Goal: Task Accomplishment & Management: Manage account settings

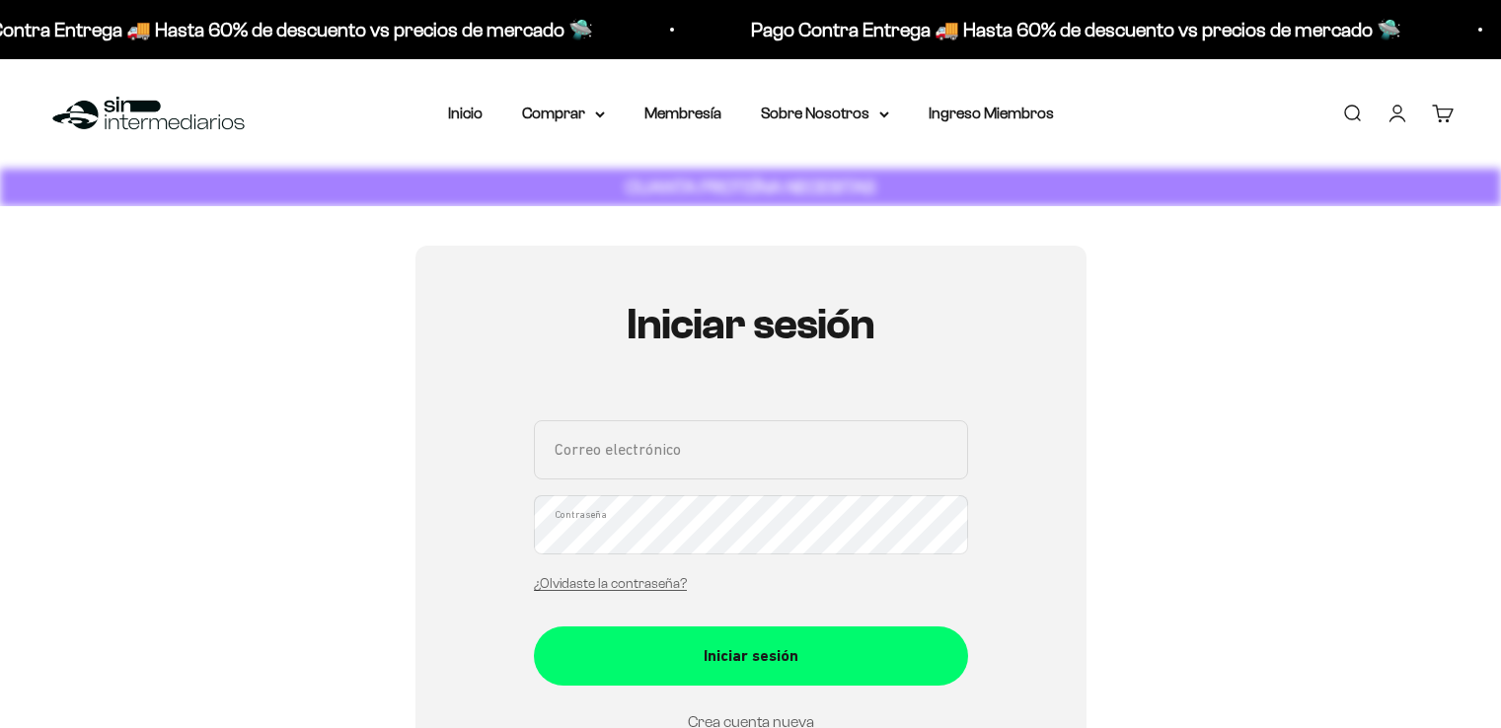
scroll to position [197, 0]
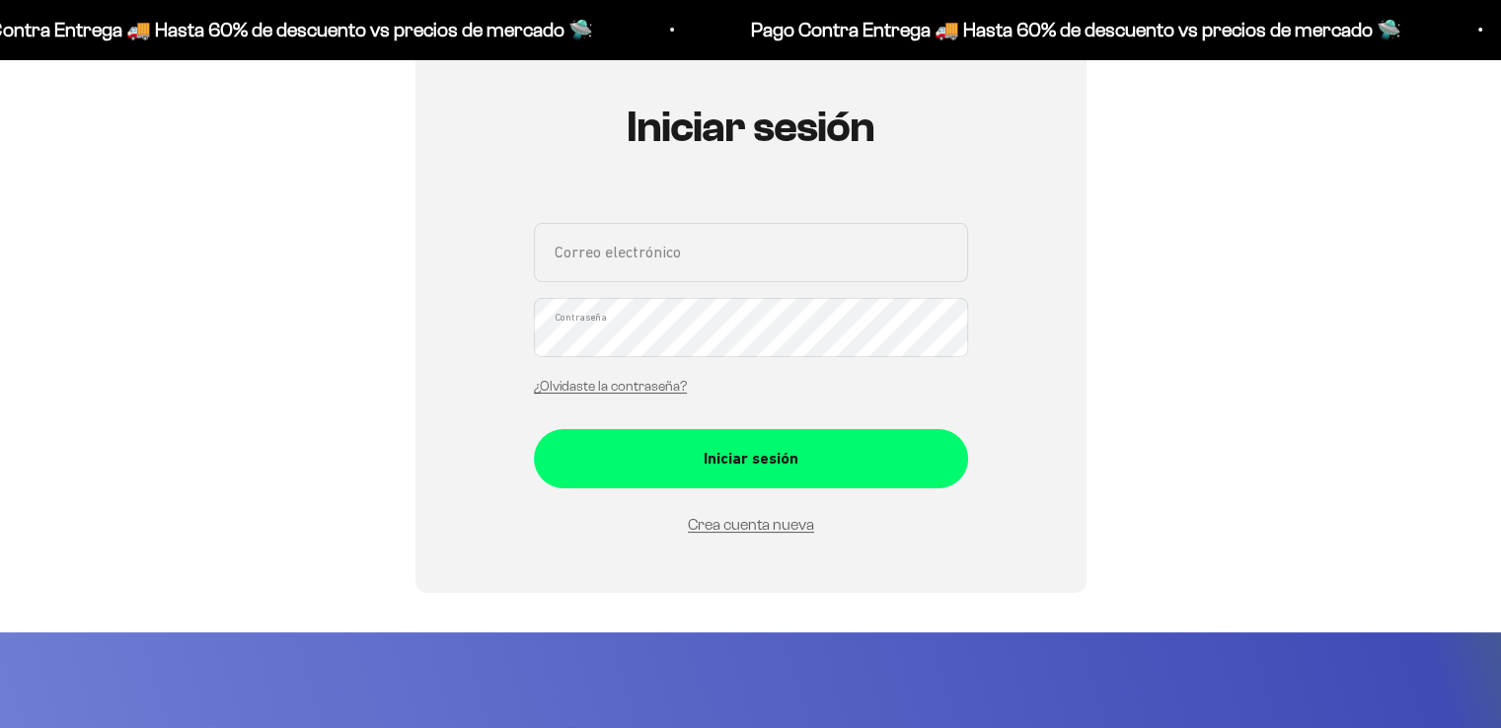
click at [837, 264] on input "Correo electrónico" at bounding box center [751, 252] width 434 height 59
type input "cmario2709@gmail.com"
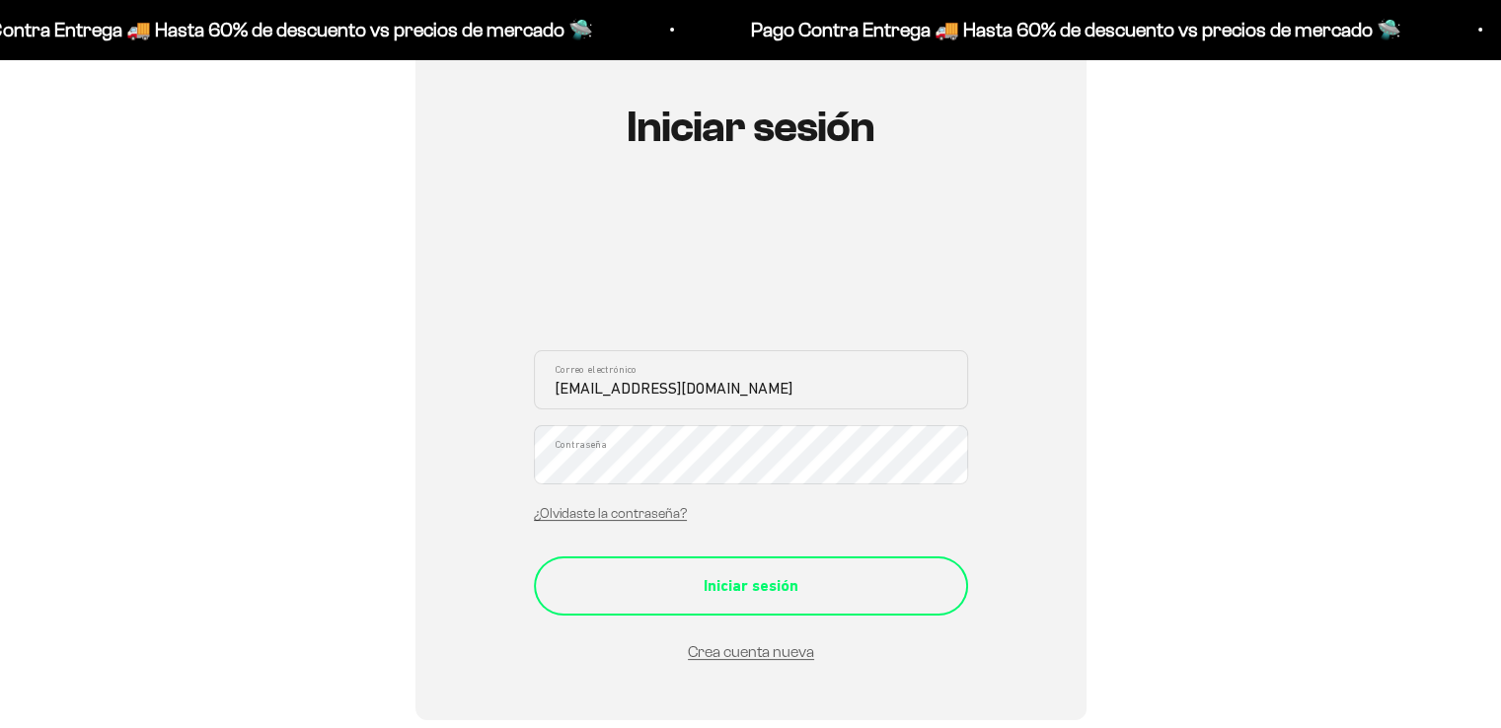
click at [825, 629] on form "cmario2709@gmail.com Correo electrónico Contraseña ¿Olvidaste la contraseña? In…" at bounding box center [751, 507] width 434 height 315
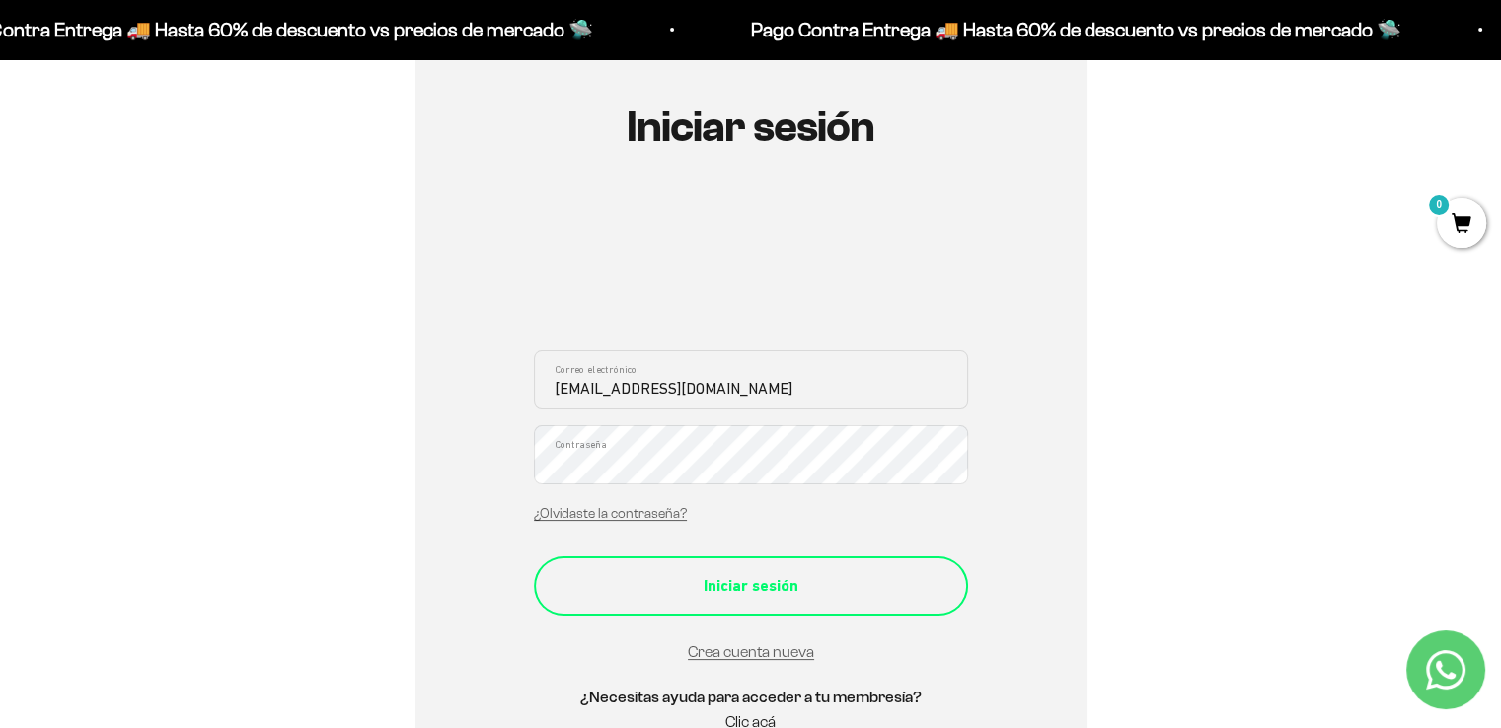
click at [847, 593] on div "Iniciar sesión" at bounding box center [750, 586] width 355 height 26
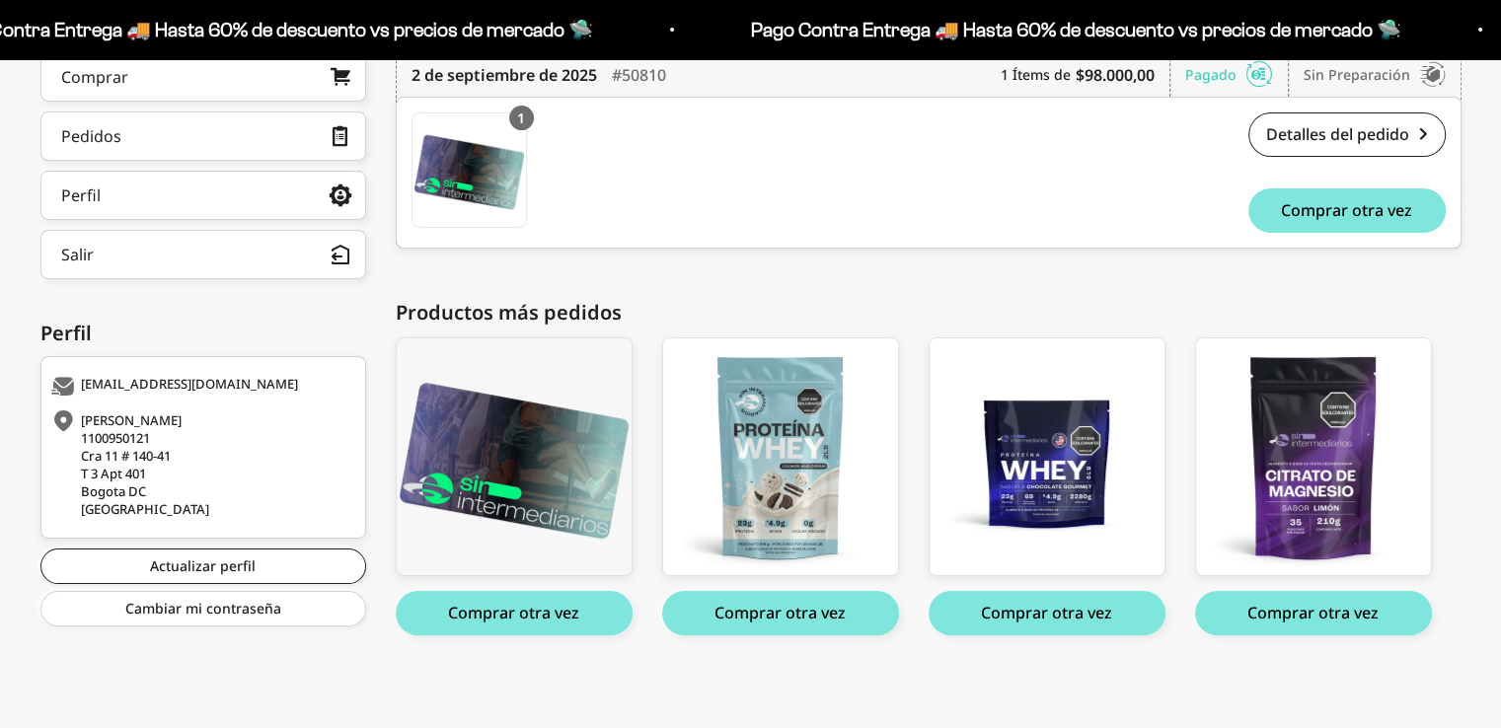
scroll to position [148, 0]
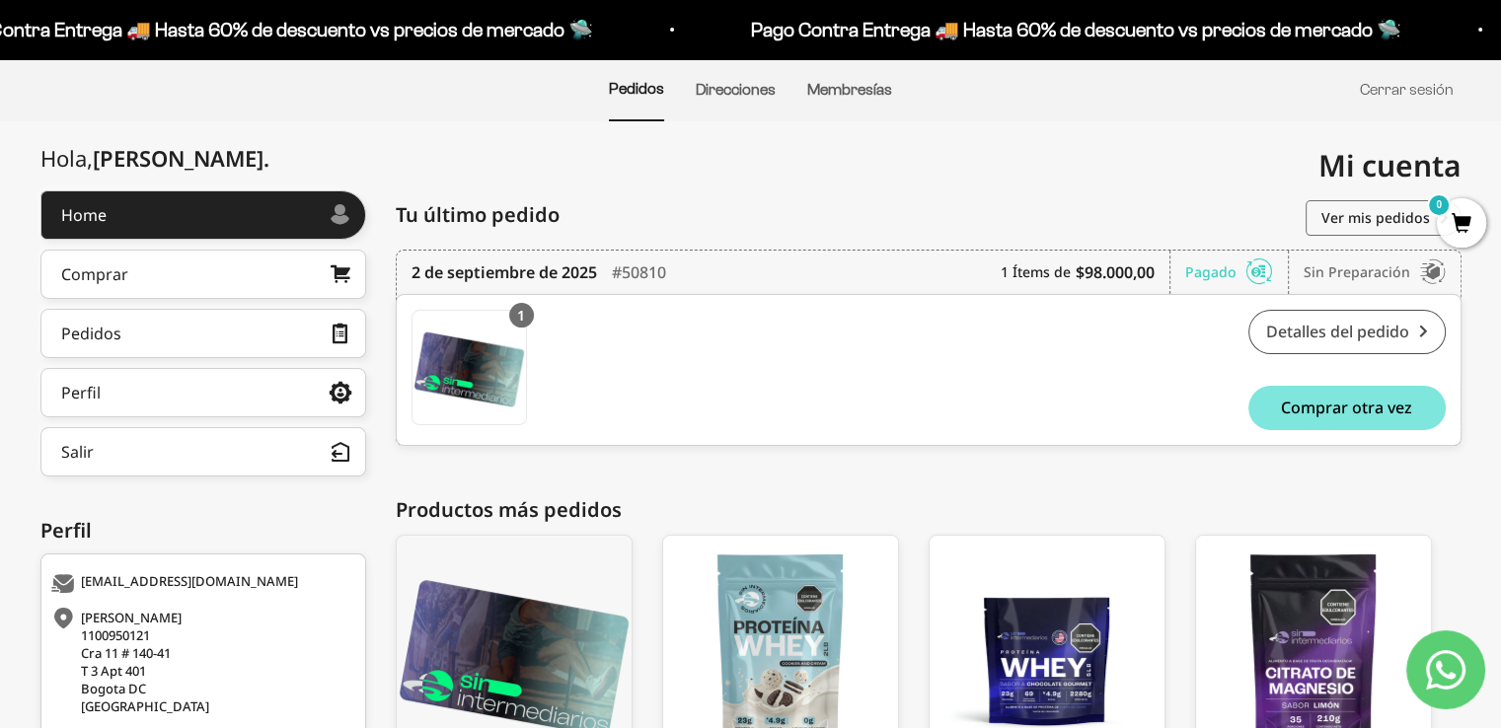
click at [1313, 341] on link "Detalles del pedido" at bounding box center [1347, 332] width 197 height 44
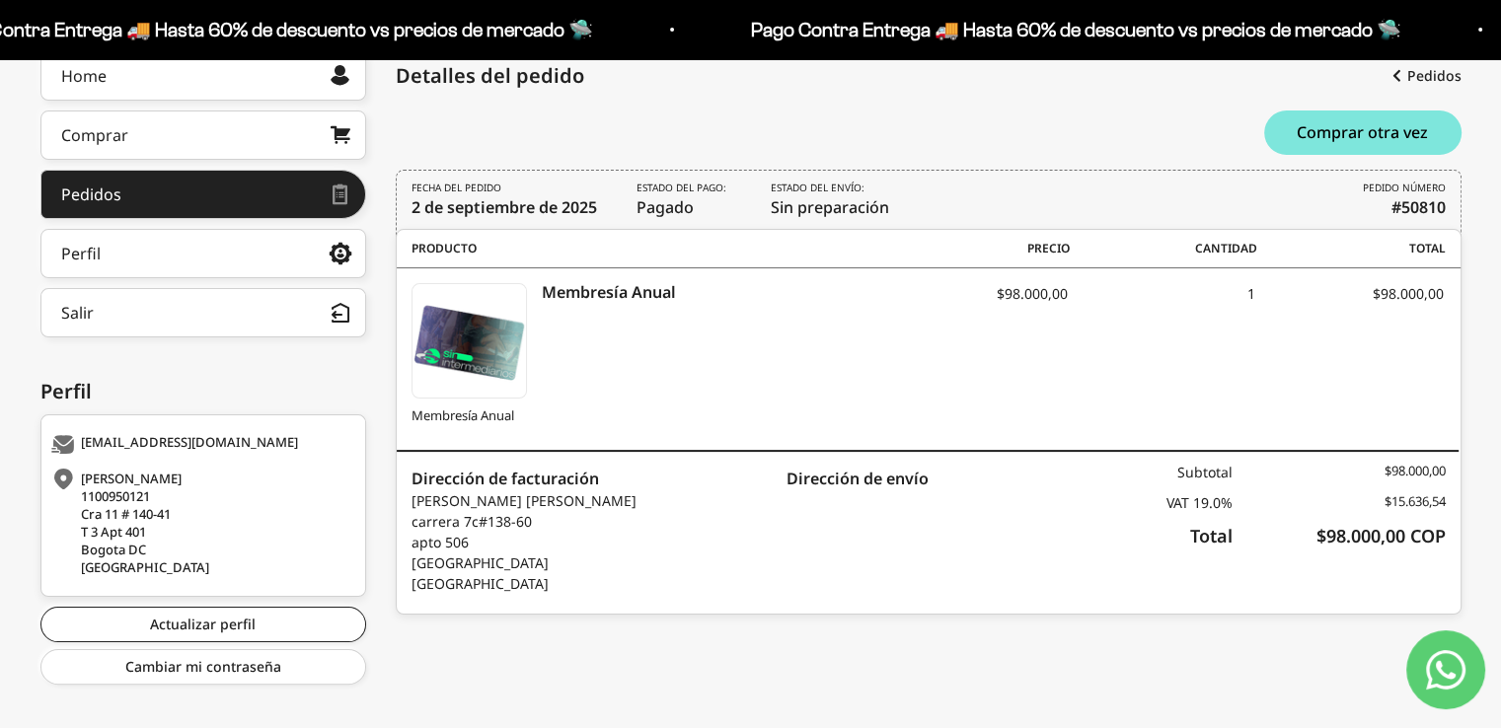
scroll to position [296, 0]
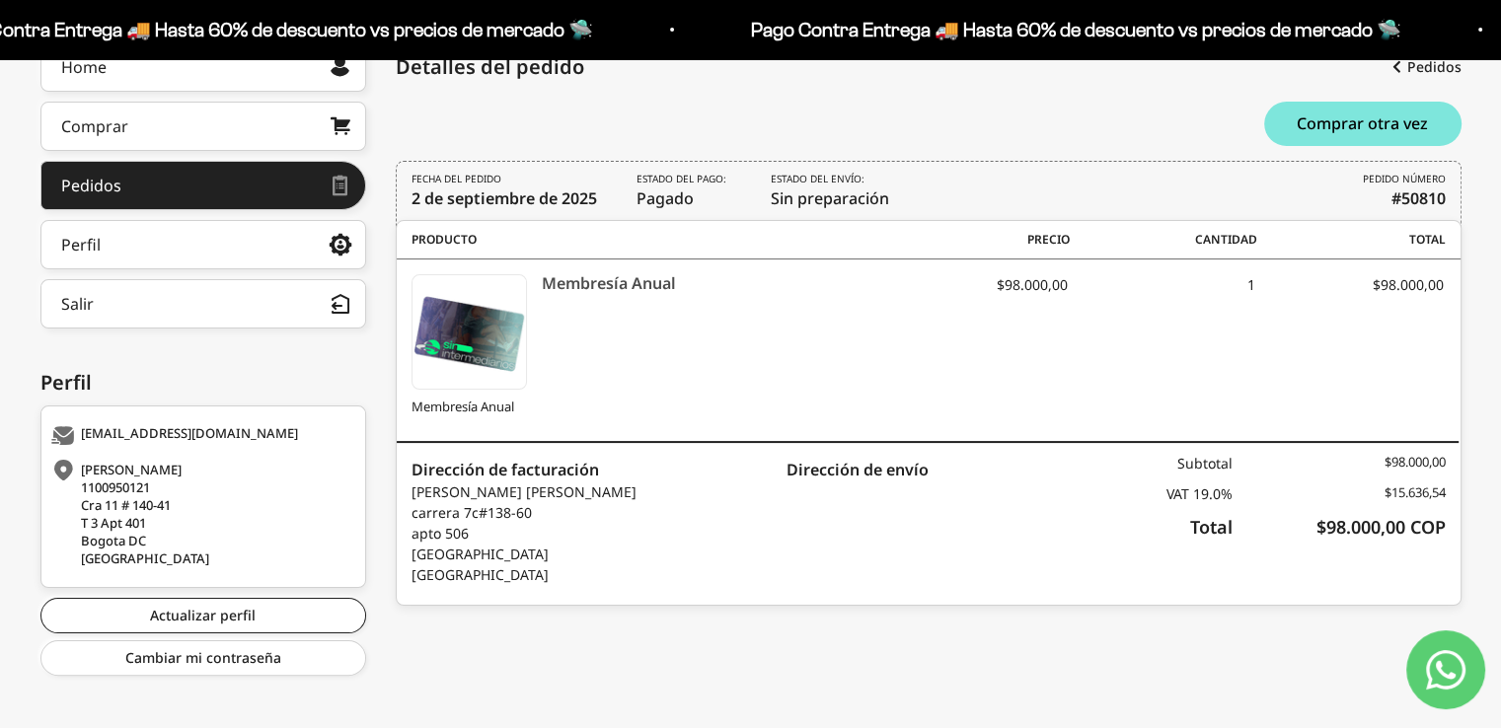
click at [593, 277] on icon "Membresía Anual" at bounding box center [711, 283] width 338 height 18
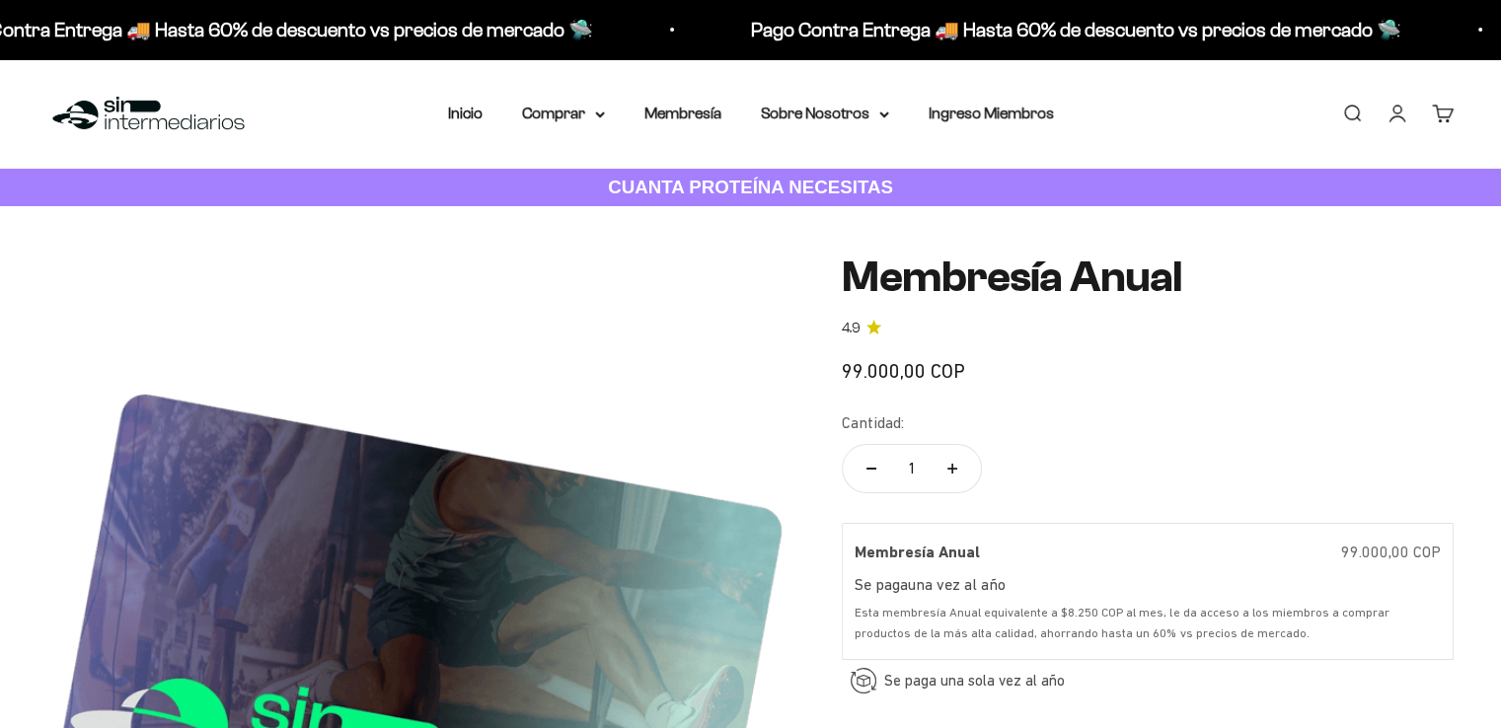
click at [1398, 117] on link "Cuenta" at bounding box center [1398, 114] width 22 height 22
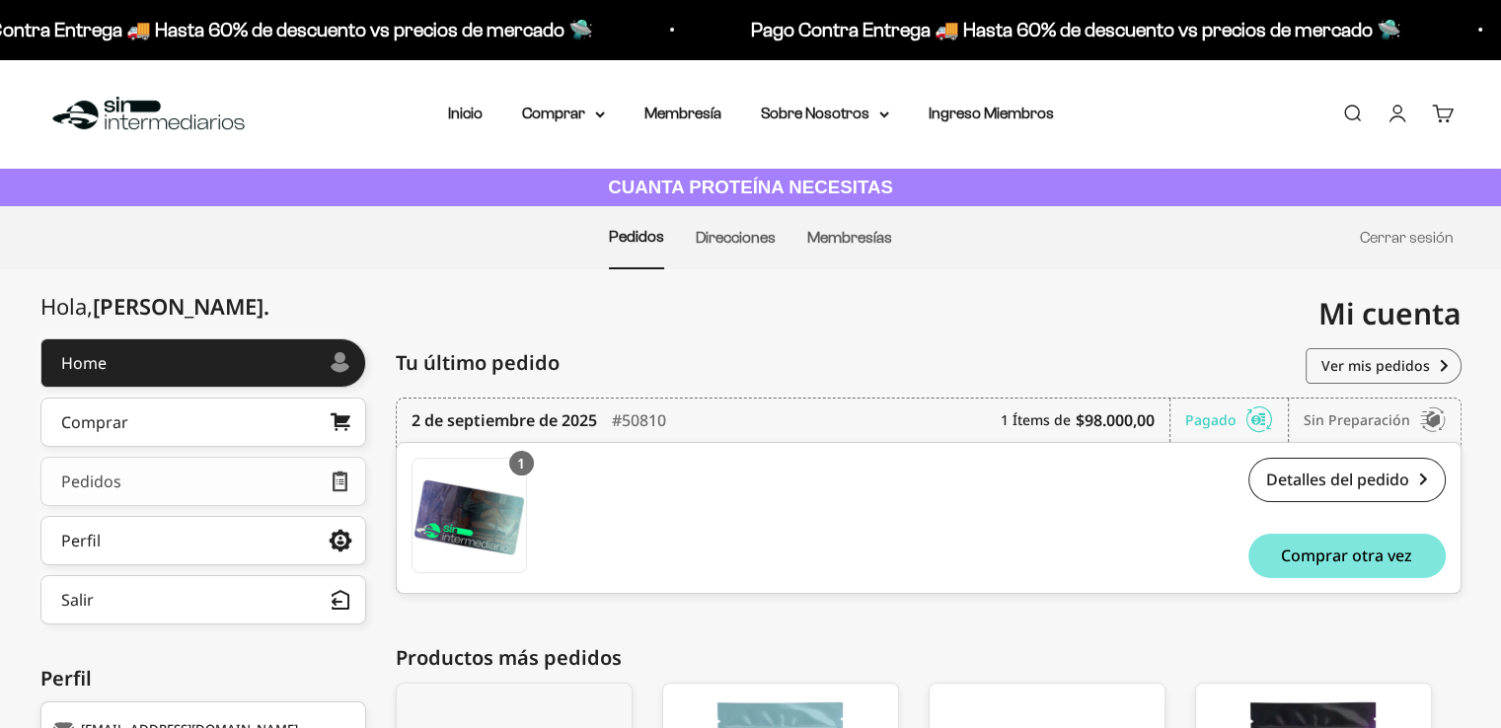
scroll to position [99, 0]
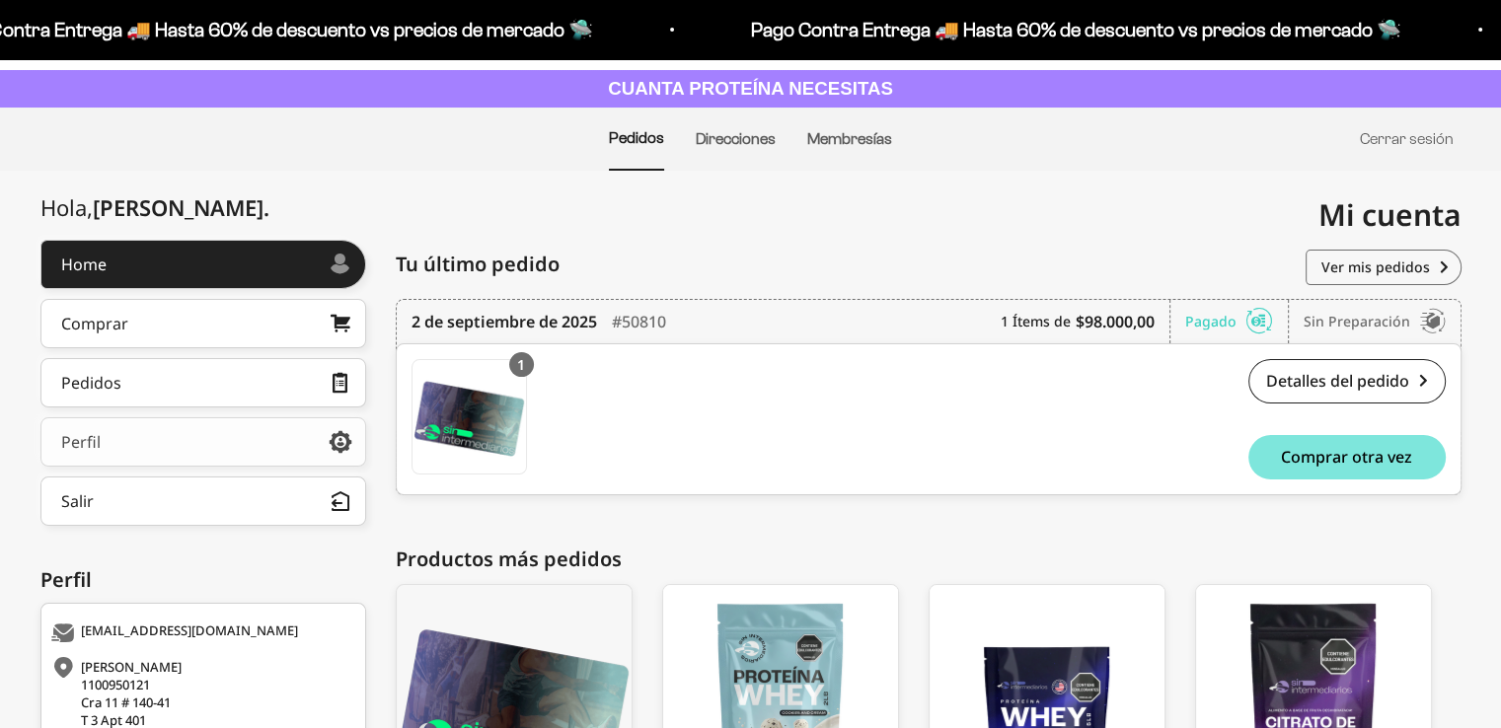
click at [209, 443] on link "Perfil" at bounding box center [203, 442] width 326 height 49
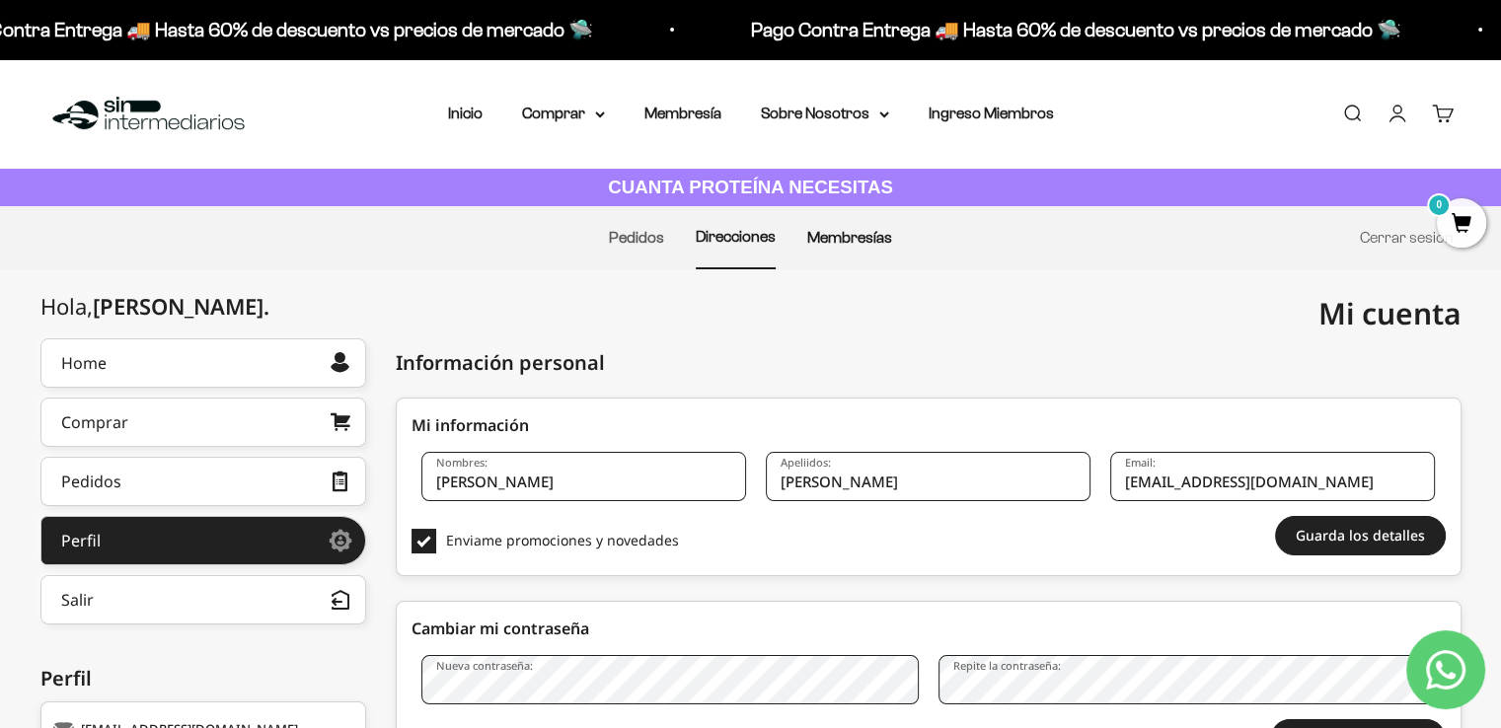
click at [876, 236] on link "Membresías" at bounding box center [849, 237] width 85 height 17
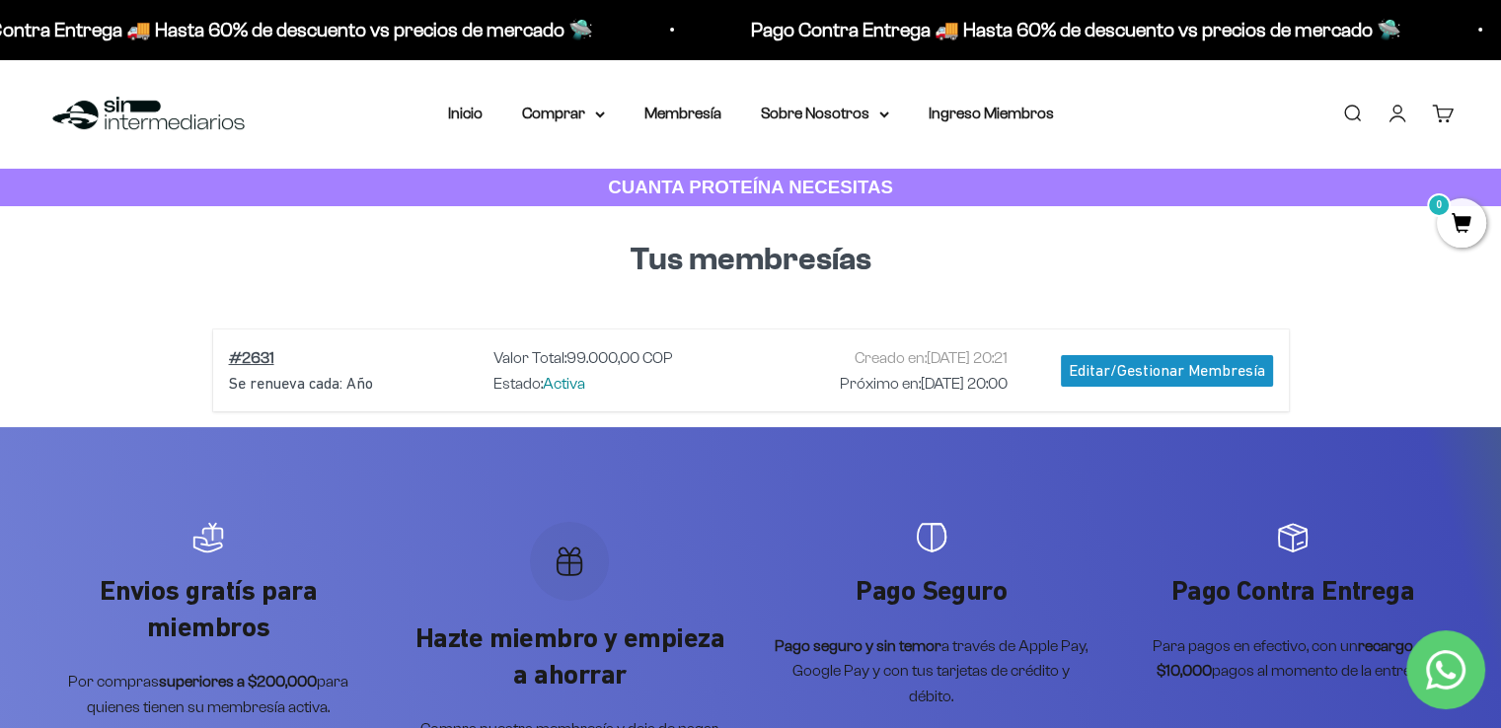
click at [576, 386] on span "Activa" at bounding box center [564, 383] width 42 height 17
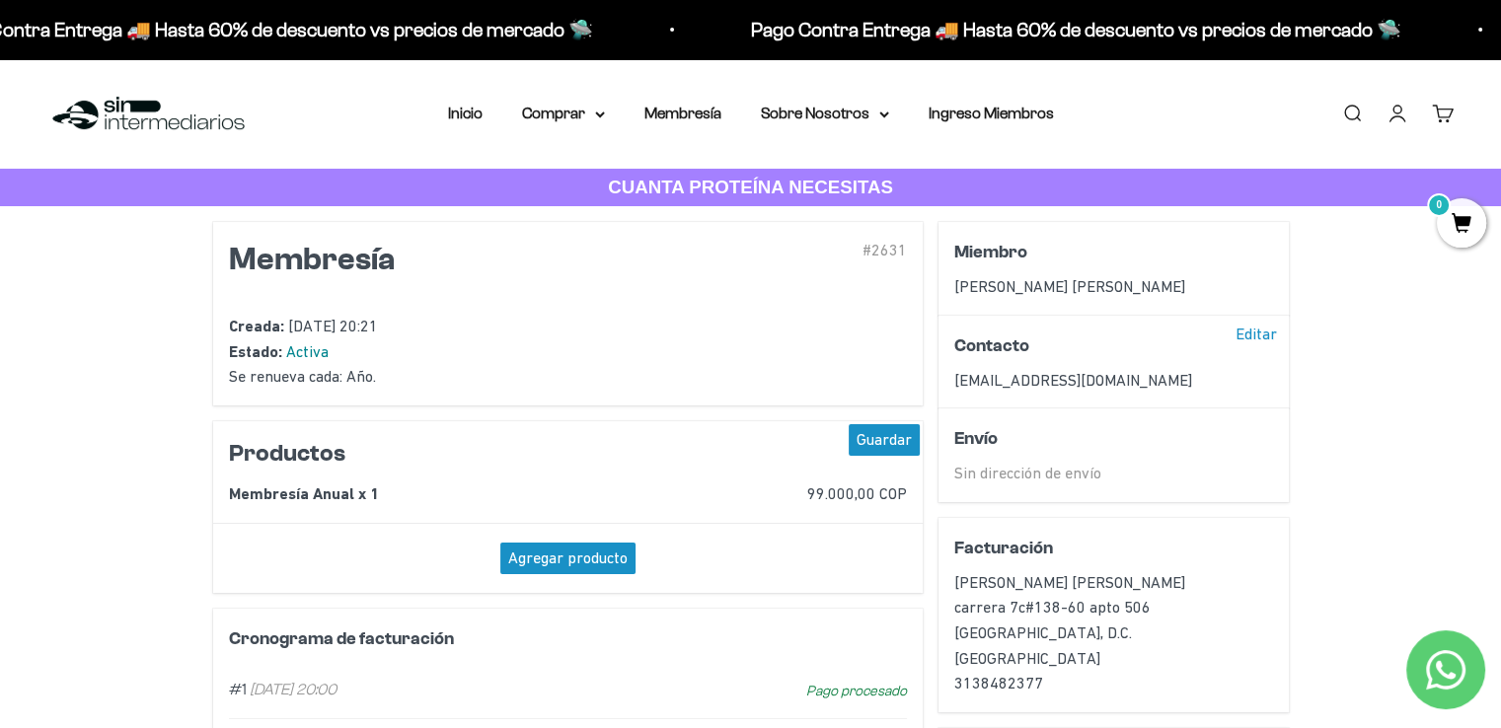
click at [856, 499] on span "99.000,00 COP" at bounding box center [857, 494] width 100 height 18
click at [1395, 117] on link "Cuenta" at bounding box center [1398, 114] width 22 height 22
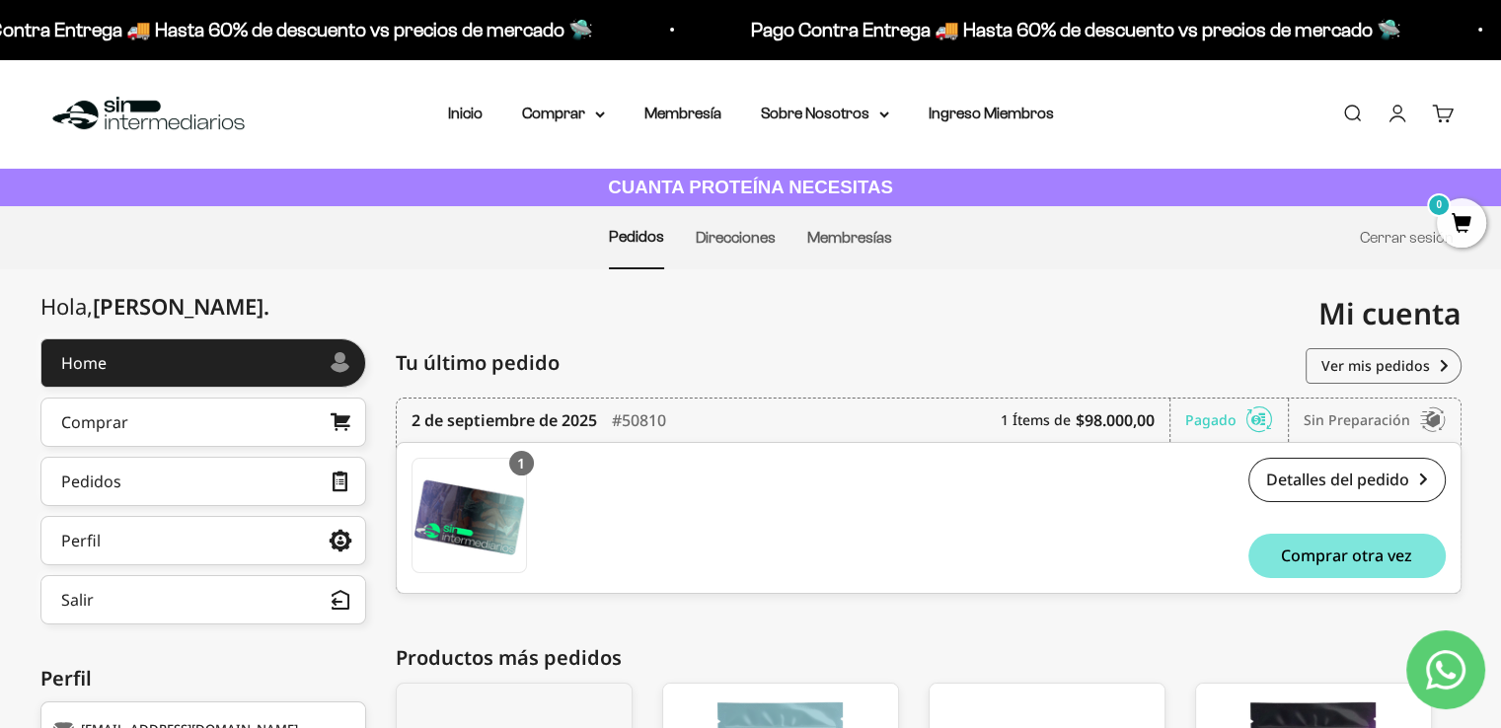
click at [1453, 669] on icon "Contact us on WhatsApp" at bounding box center [1445, 669] width 39 height 39
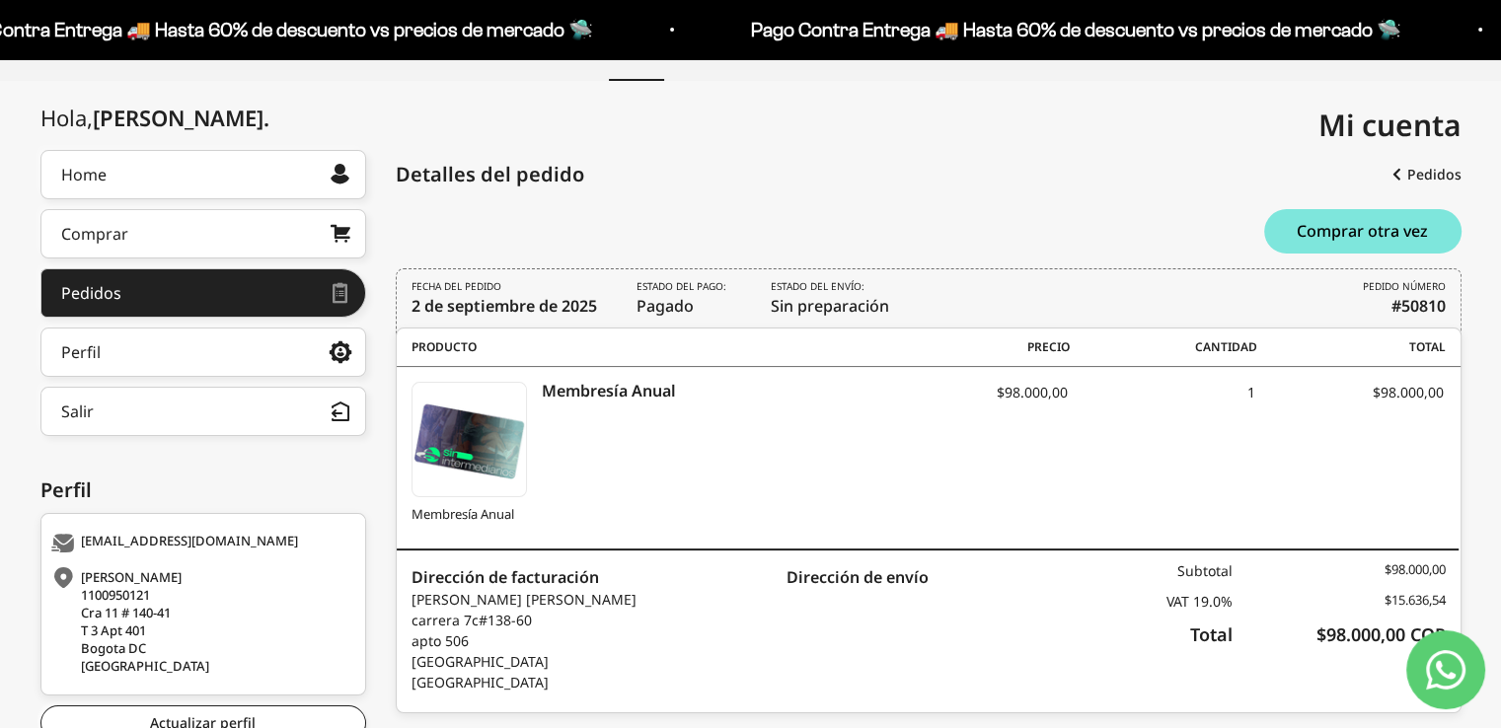
scroll to position [296, 0]
